Goal: Navigation & Orientation: Find specific page/section

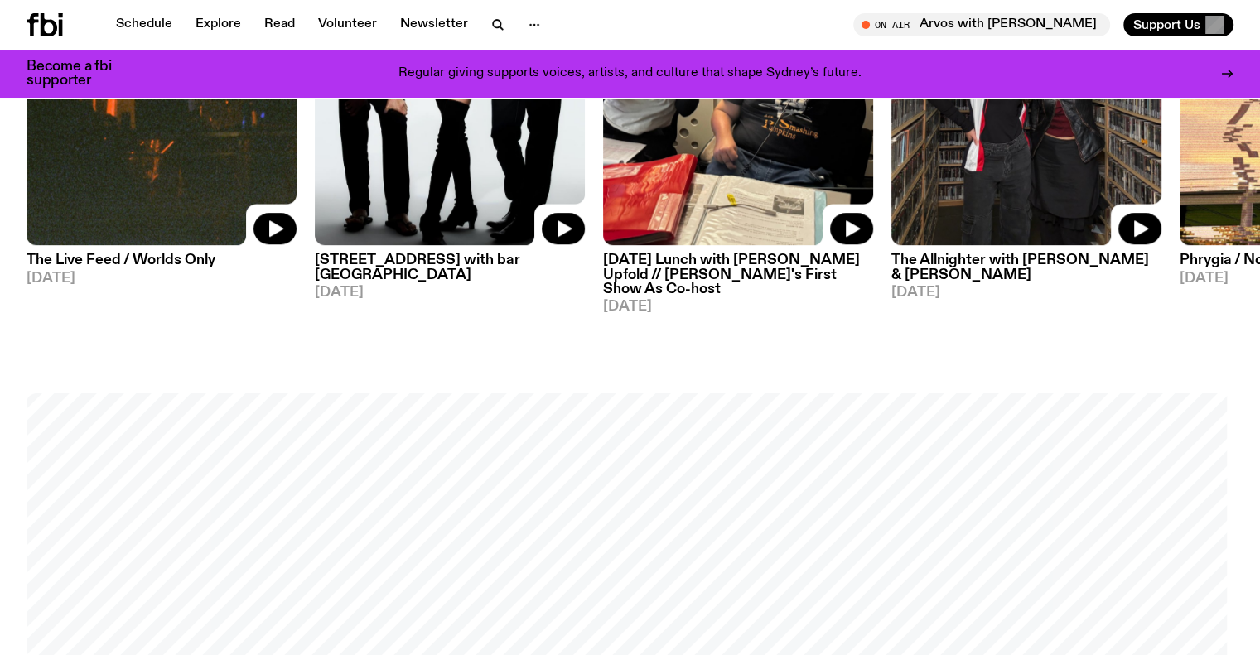
scroll to position [1312, 0]
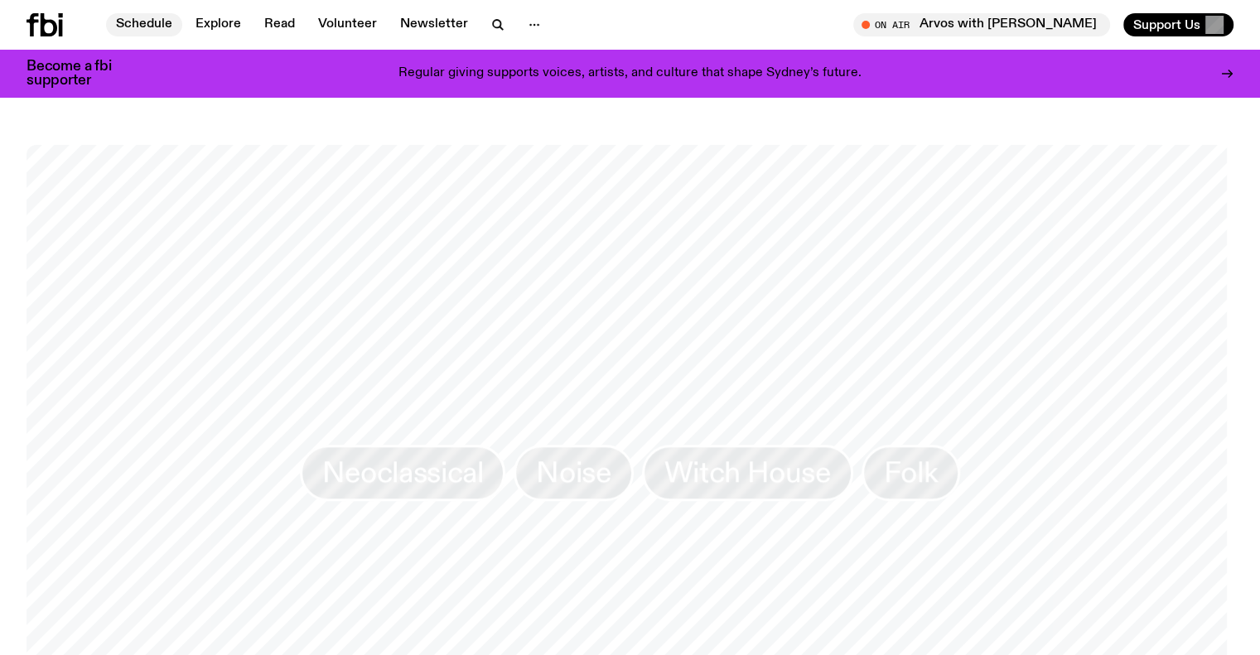
click at [151, 24] on link "Schedule" at bounding box center [144, 24] width 76 height 23
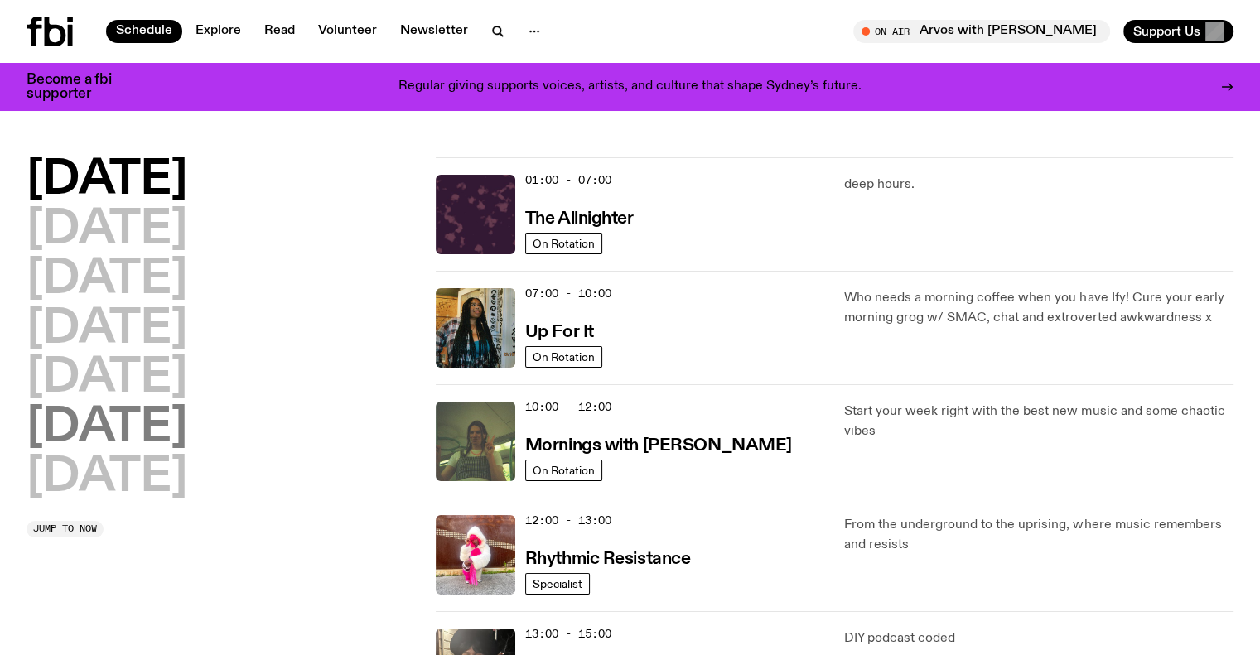
click at [104, 422] on h2 "[DATE]" at bounding box center [106, 428] width 161 height 46
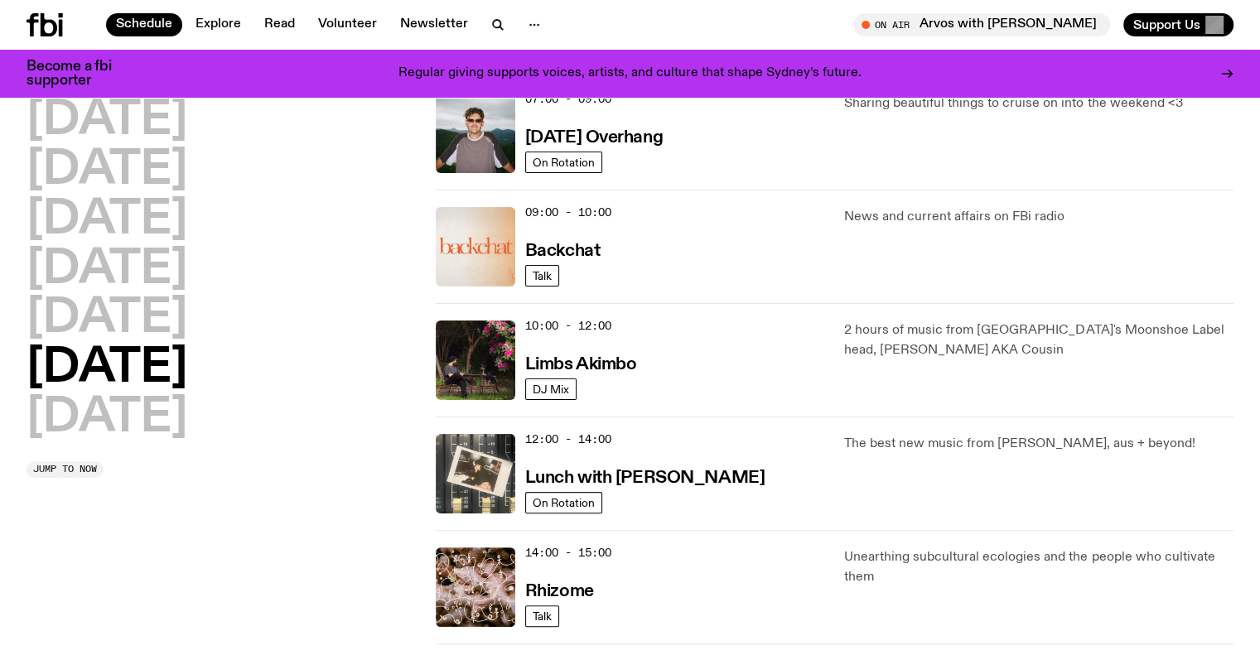
scroll to position [378, 0]
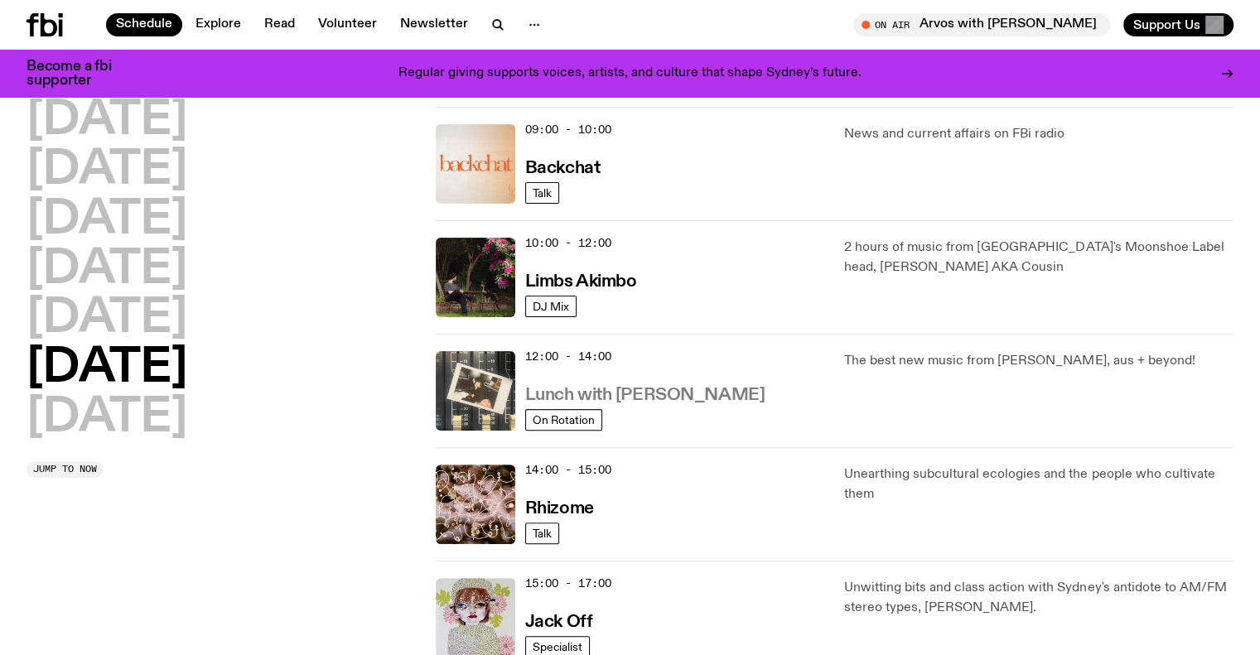
click at [644, 396] on h3 "Lunch with [PERSON_NAME]" at bounding box center [644, 395] width 239 height 17
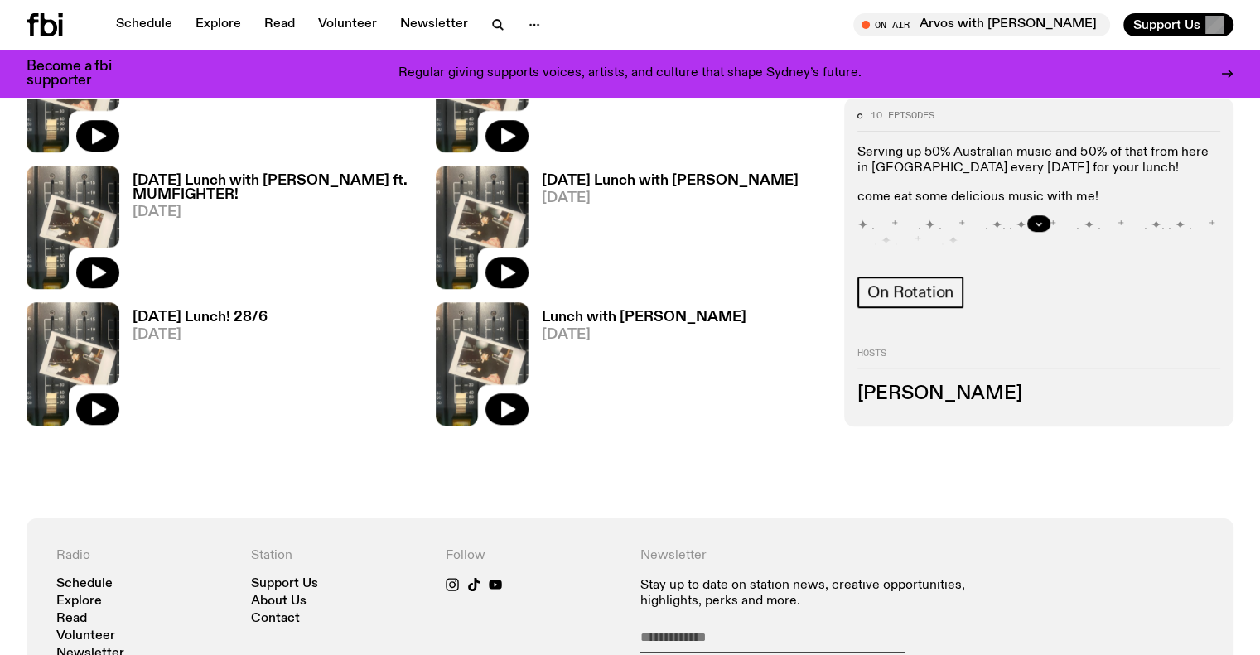
scroll to position [732, 0]
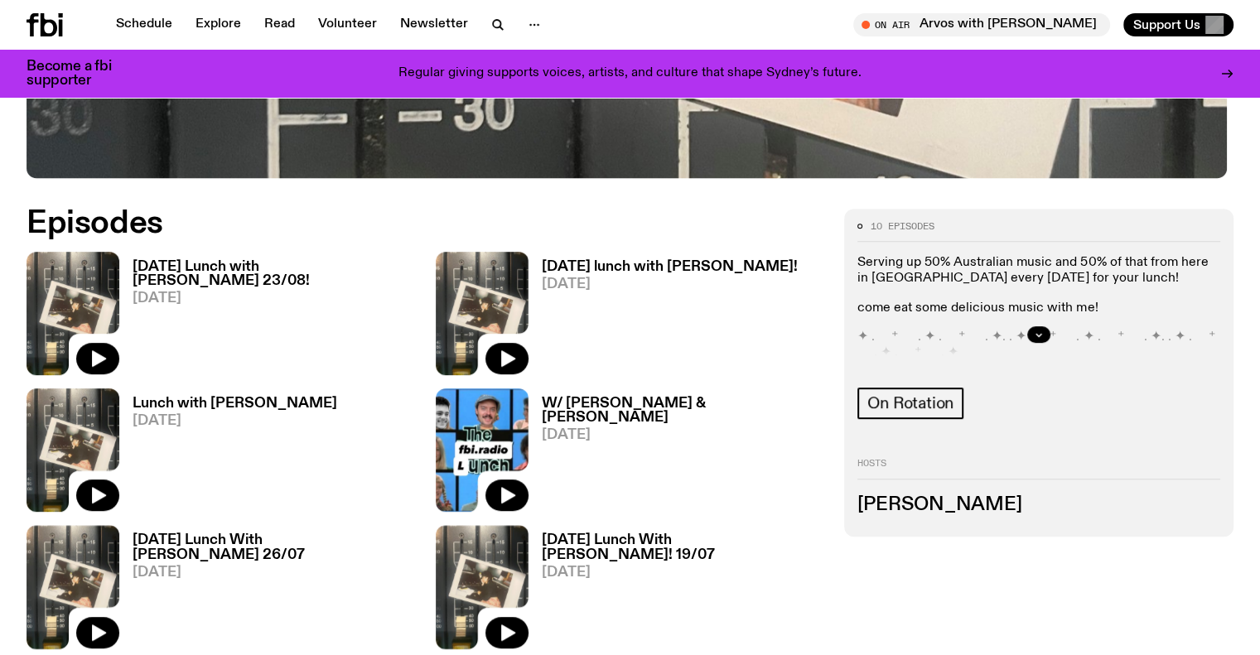
click at [206, 263] on h3 "[DATE] Lunch with [PERSON_NAME] 23/08!" at bounding box center [273, 274] width 283 height 28
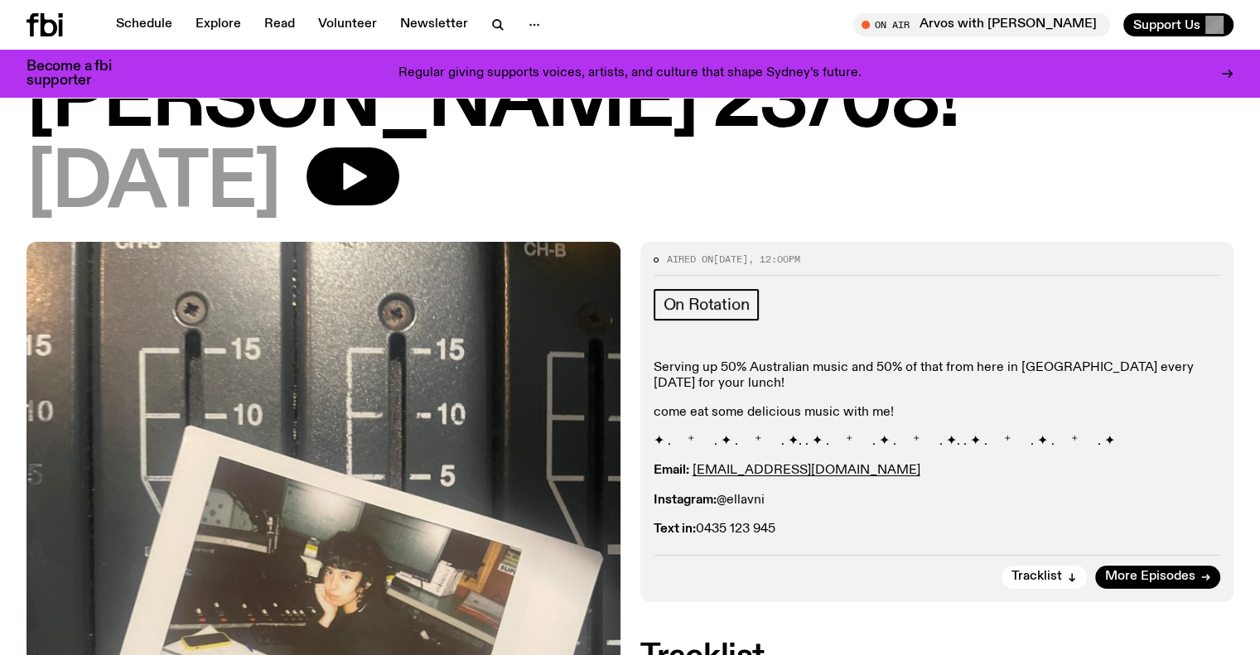
scroll to position [401, 0]
